Goal: Information Seeking & Learning: Compare options

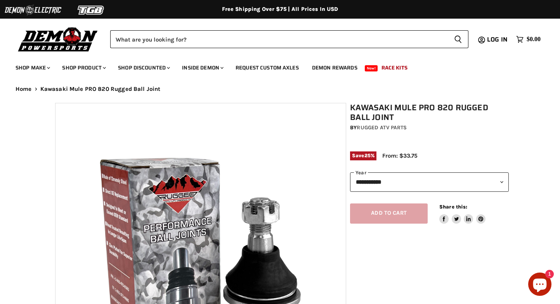
select select "******"
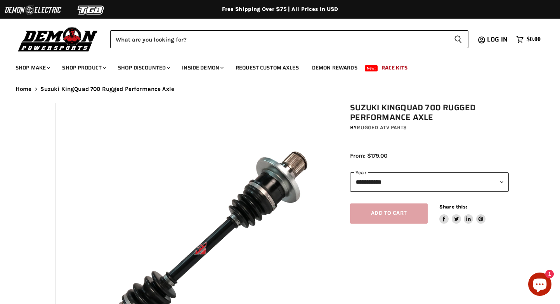
select select "******"
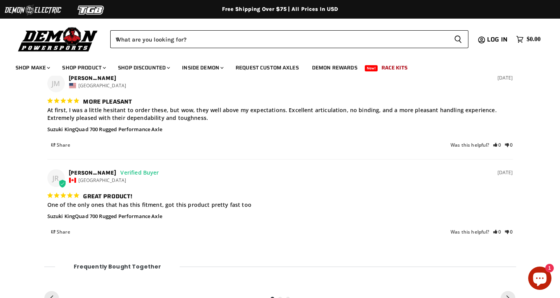
scroll to position [823, 0]
